Goal: Task Accomplishment & Management: Manage account settings

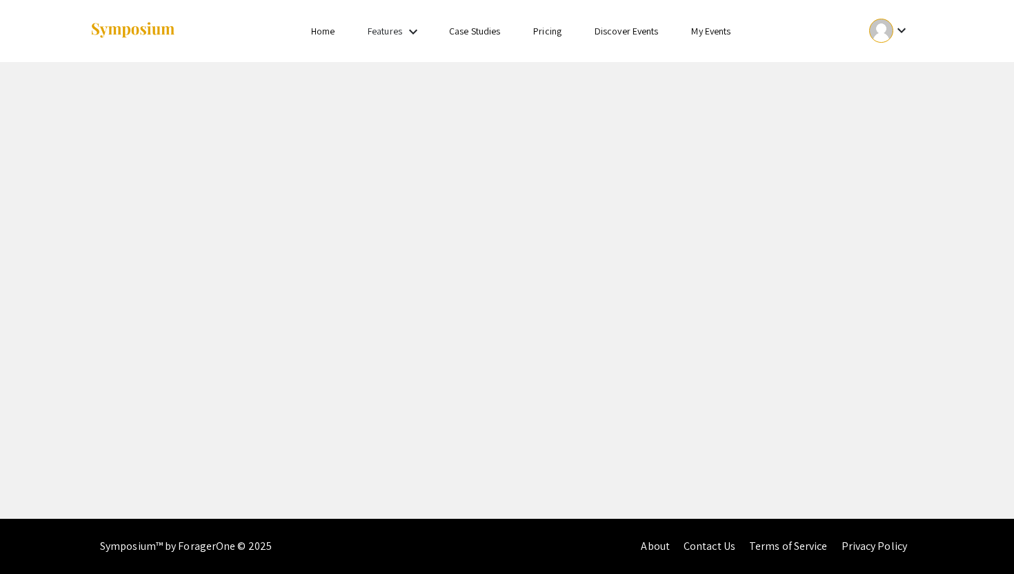
click at [905, 33] on mat-icon "keyboard_arrow_down" at bounding box center [902, 30] width 17 height 17
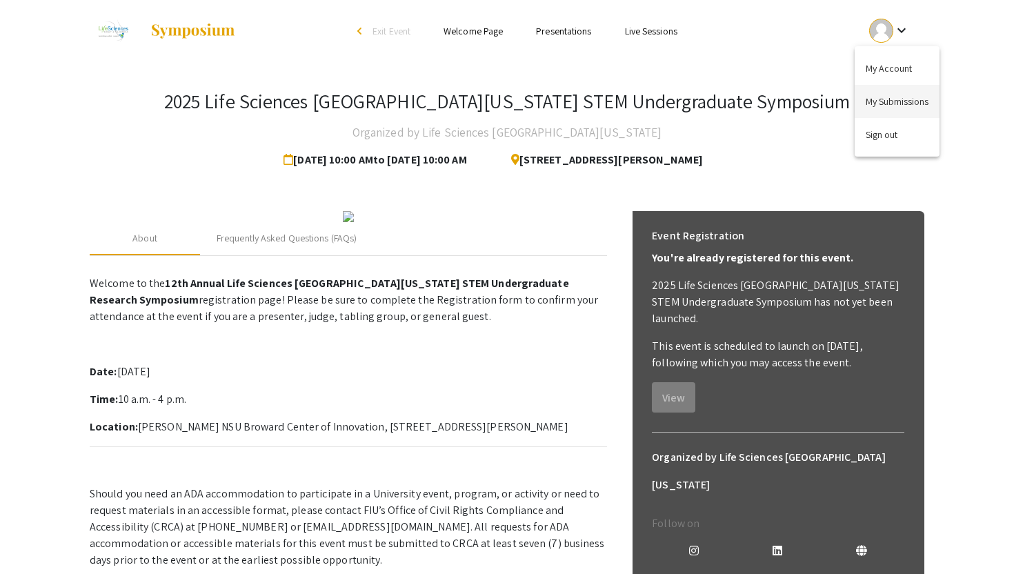
click at [891, 95] on button "My Submissions" at bounding box center [897, 101] width 85 height 33
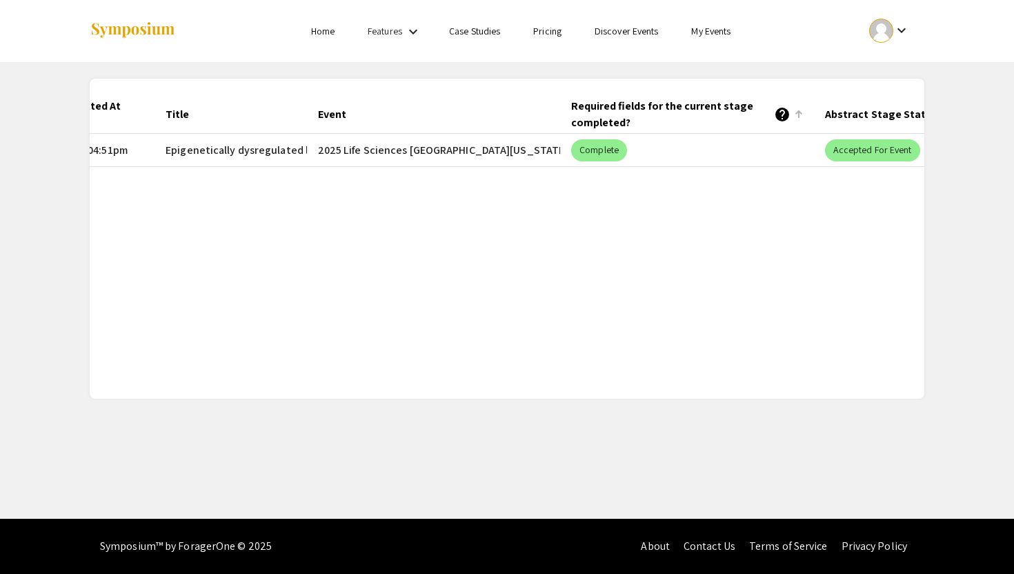
scroll to position [0, 240]
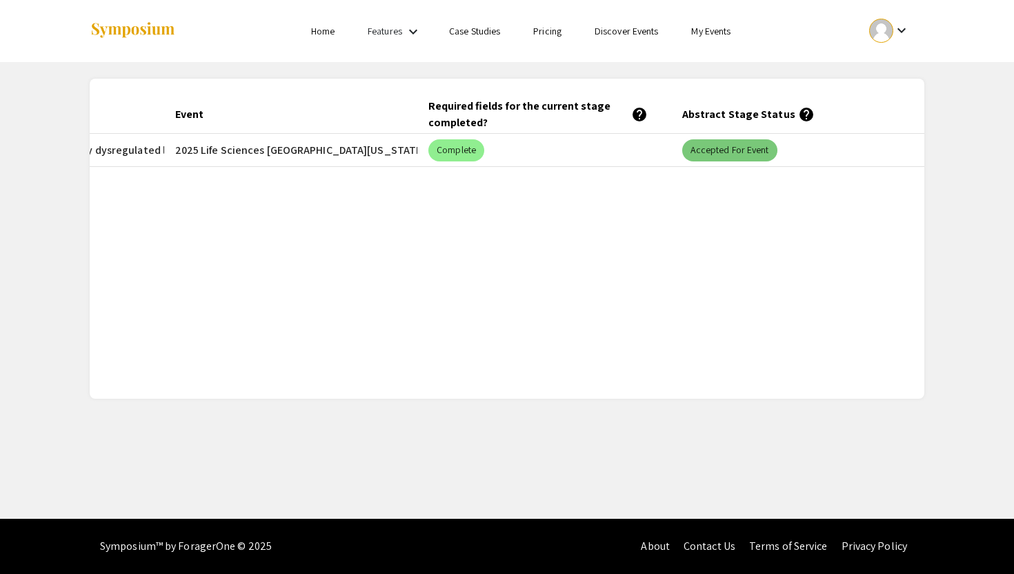
click at [705, 155] on mat-chip "Accepted for Event" at bounding box center [729, 150] width 95 height 22
click at [601, 345] on div "Submitted At (EDT) Title Event Required fields for the current stage completed?…" at bounding box center [507, 238] width 835 height 287
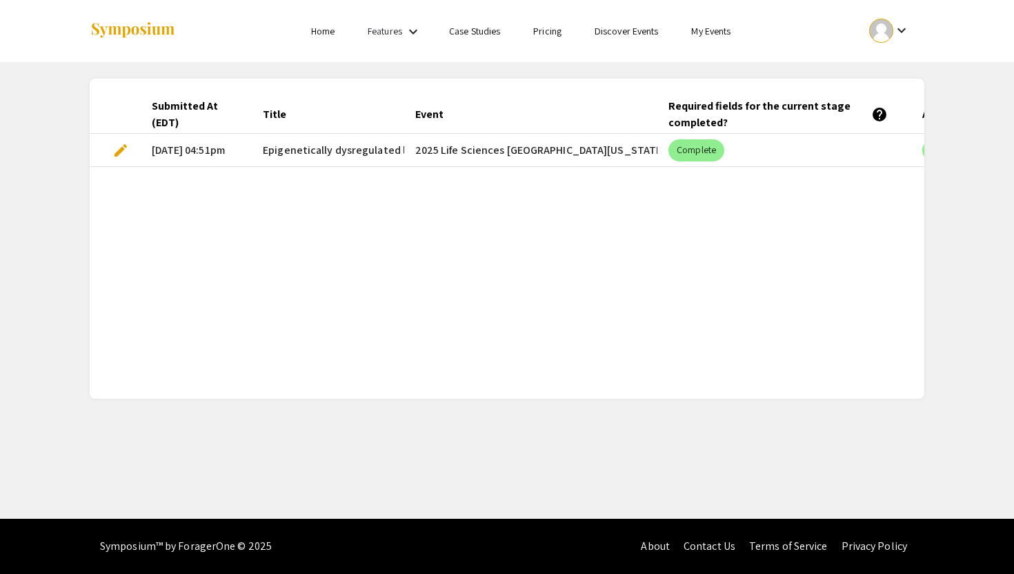
click at [123, 149] on span "edit" at bounding box center [120, 150] width 17 height 17
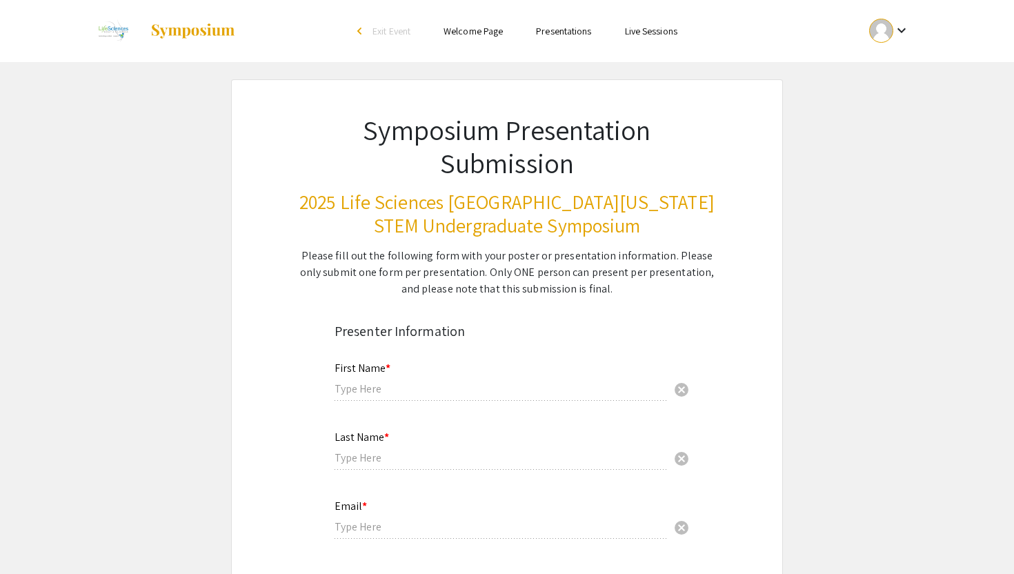
type input "Pujita"
type input "Kellampalli"
type input "[EMAIL_ADDRESS][DOMAIN_NAME]"
radio input "true"
type input "Halmos College of Arts and Sciences"
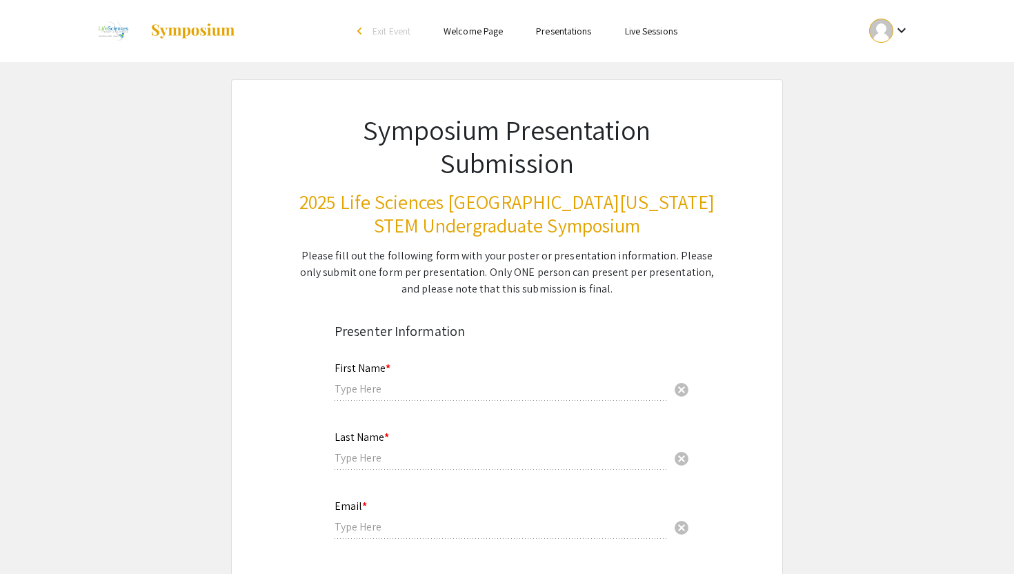
radio input "true"
type input "[PERSON_NAME]"
radio input "true"
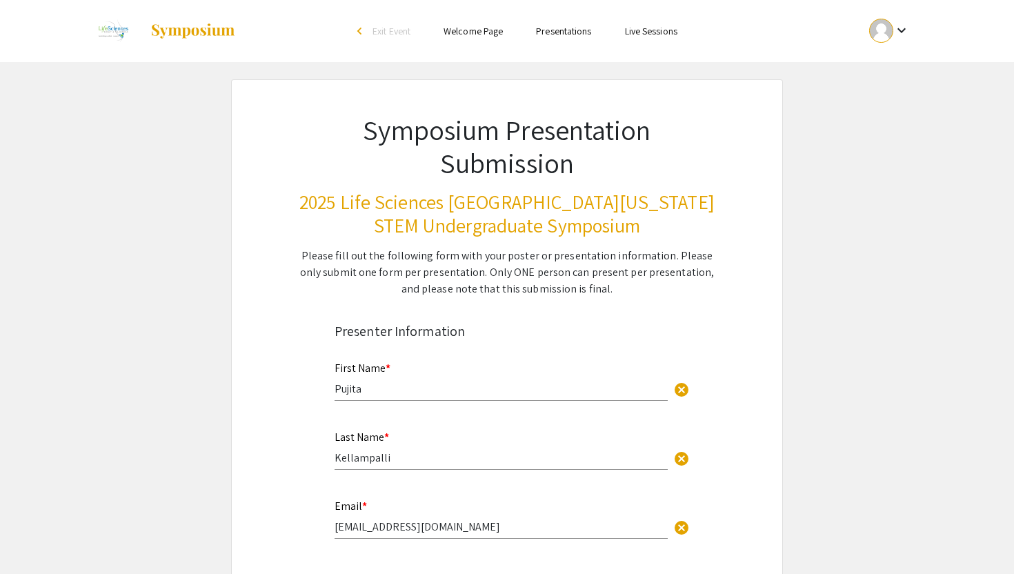
select select "custom"
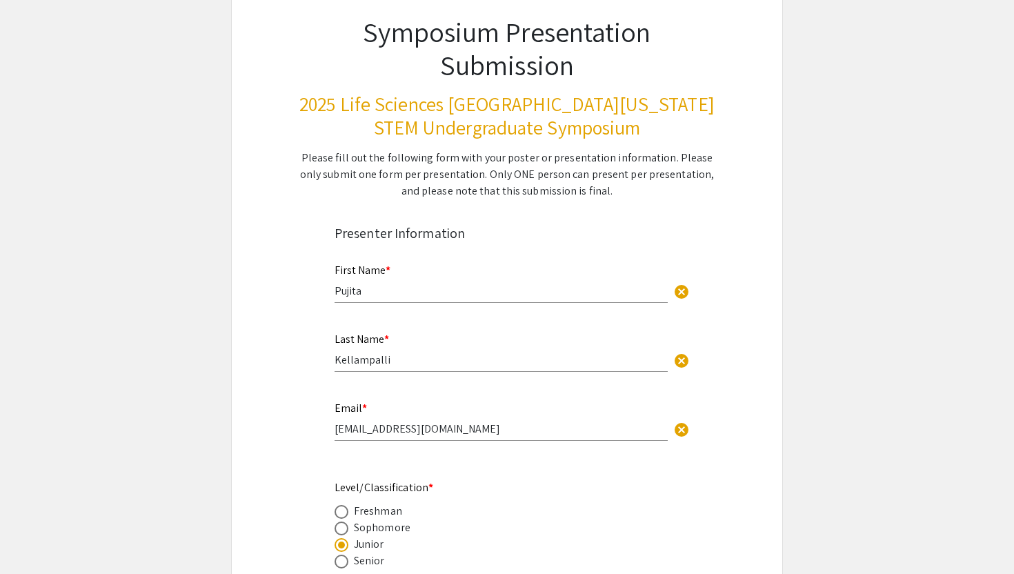
type input "0"
select select "custom"
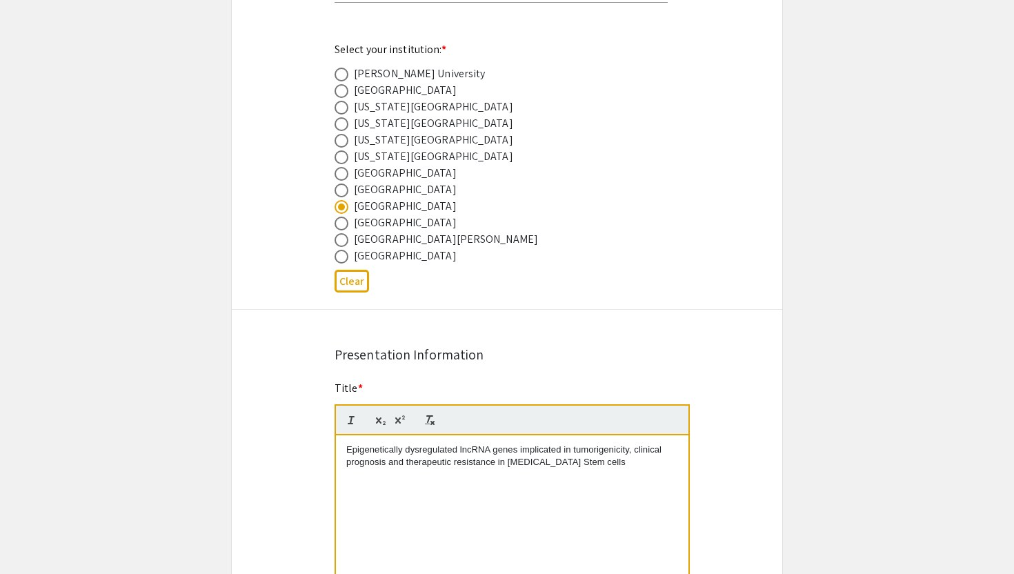
type input "1"
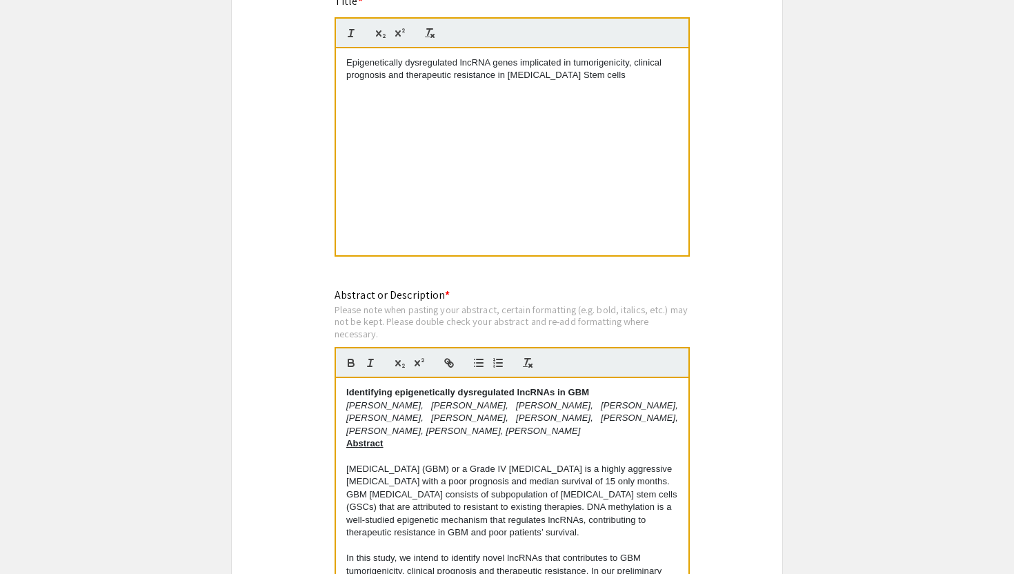
select select "custom"
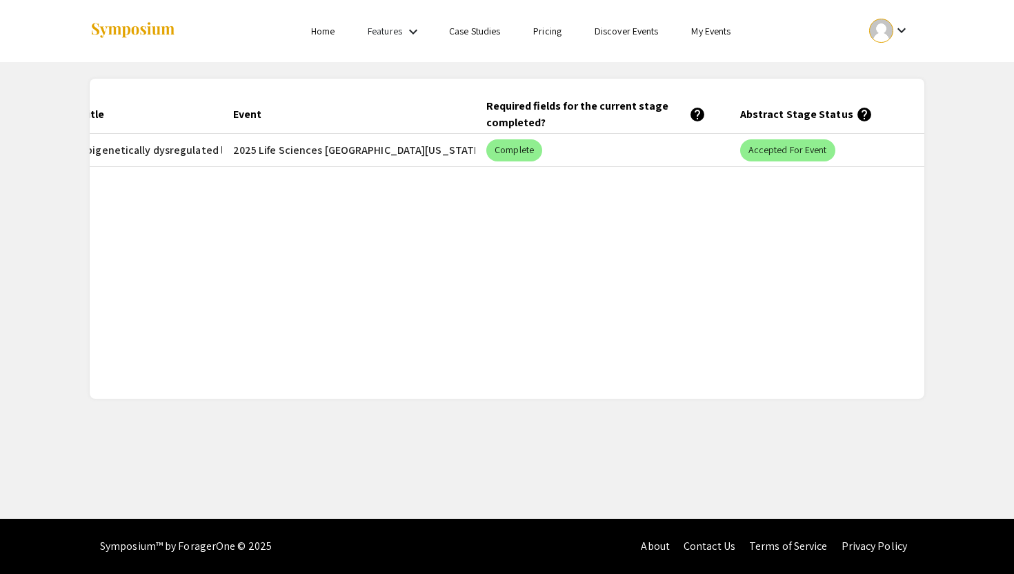
scroll to position [0, 240]
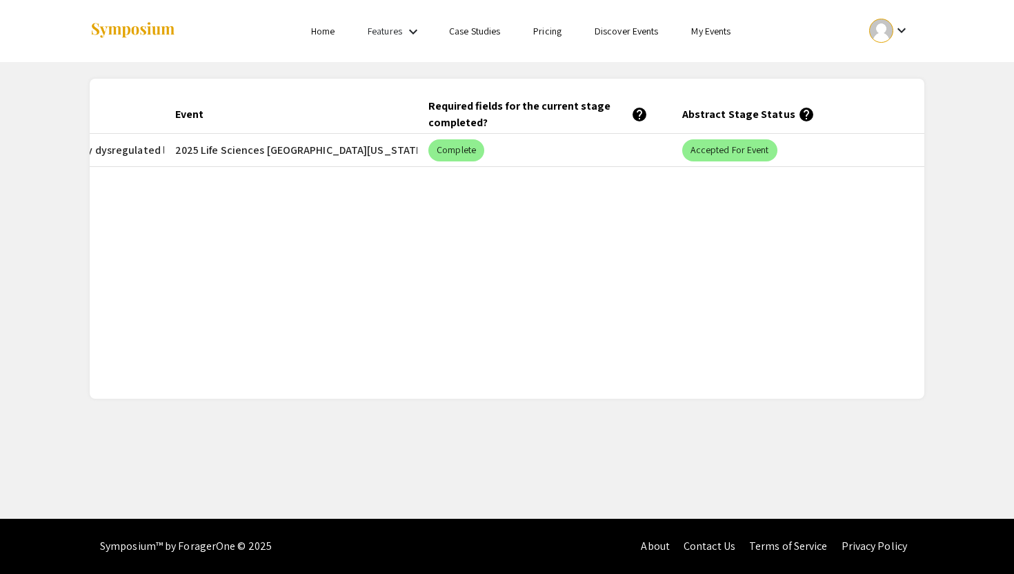
click at [325, 30] on link "Home" at bounding box center [322, 31] width 23 height 12
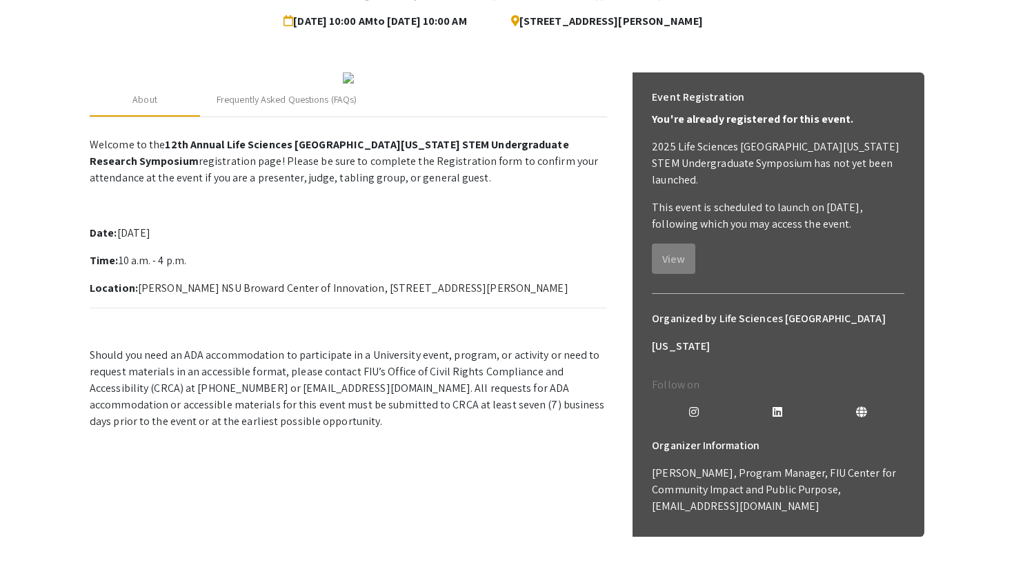
scroll to position [138, 0]
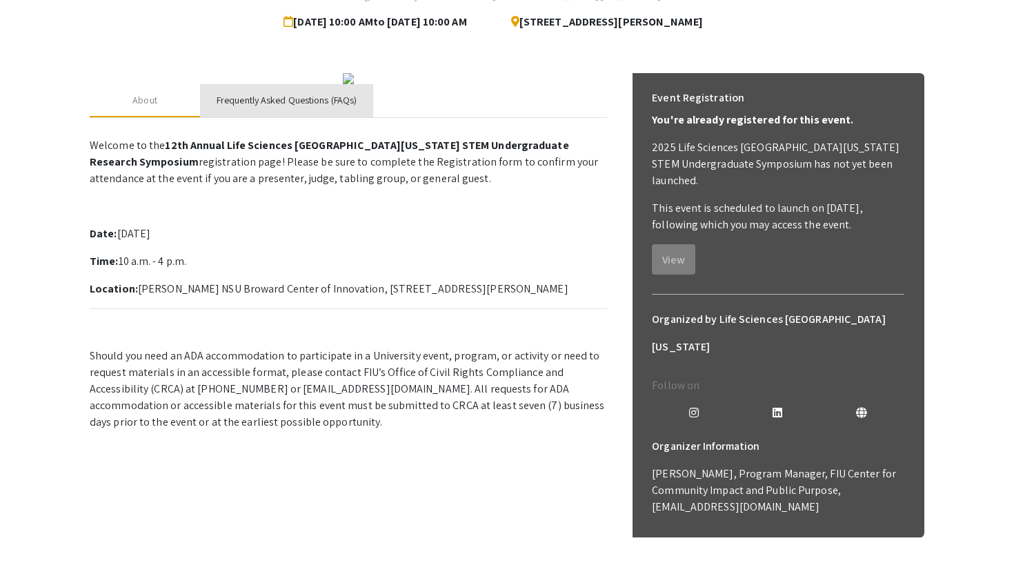
click at [344, 117] on div "Frequently Asked Questions (FAQs)" at bounding box center [286, 100] width 173 height 33
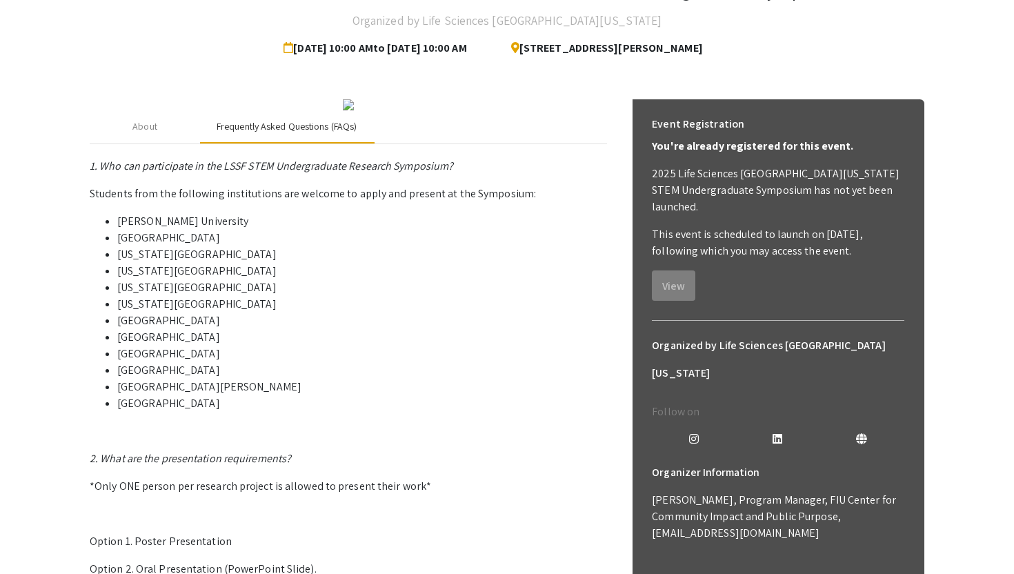
scroll to position [0, 0]
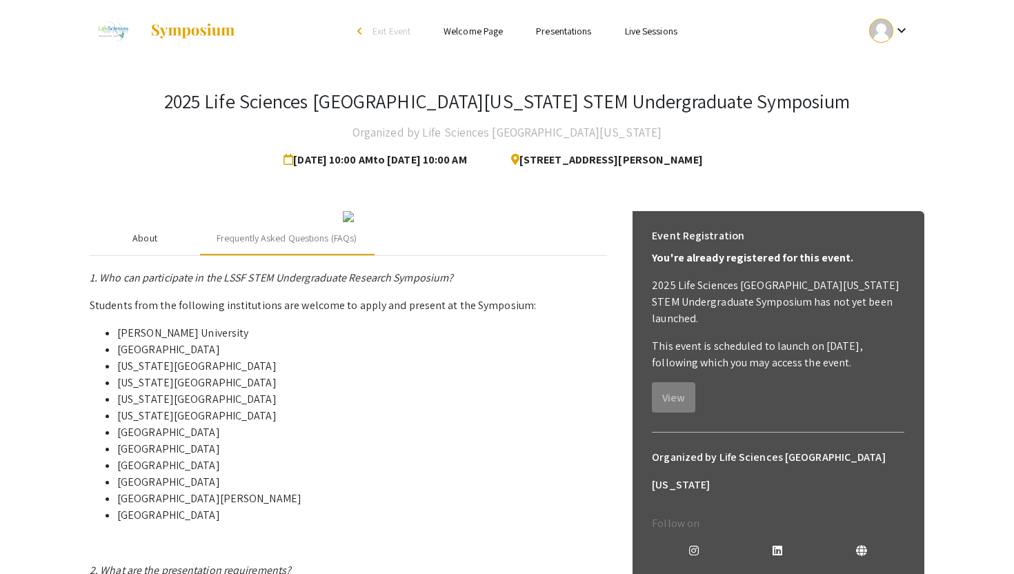
click at [159, 255] on div "About" at bounding box center [145, 238] width 110 height 33
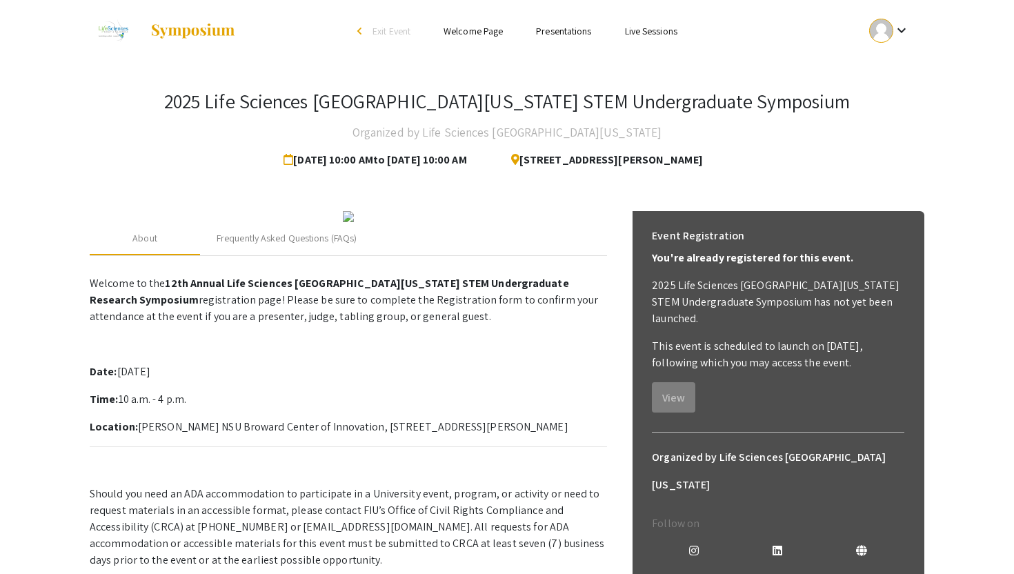
click at [905, 31] on mat-icon "keyboard_arrow_down" at bounding box center [902, 30] width 17 height 17
click at [886, 98] on button "My Submissions" at bounding box center [897, 101] width 85 height 33
